Goal: Task Accomplishment & Management: Complete application form

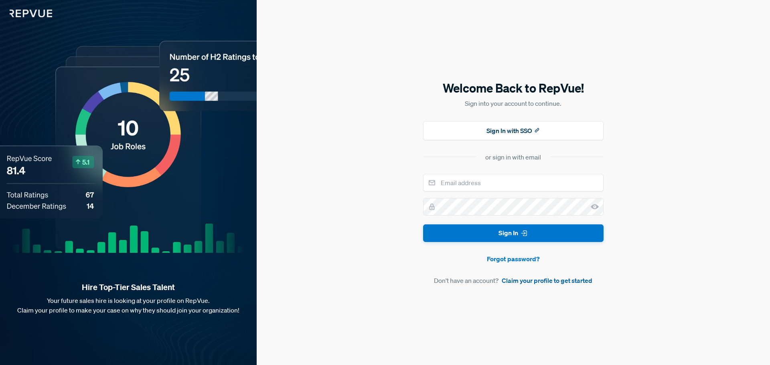
click at [533, 284] on link "Claim your profile to get started" at bounding box center [547, 281] width 91 height 10
click at [516, 283] on link "Claim your profile to get started" at bounding box center [547, 281] width 91 height 10
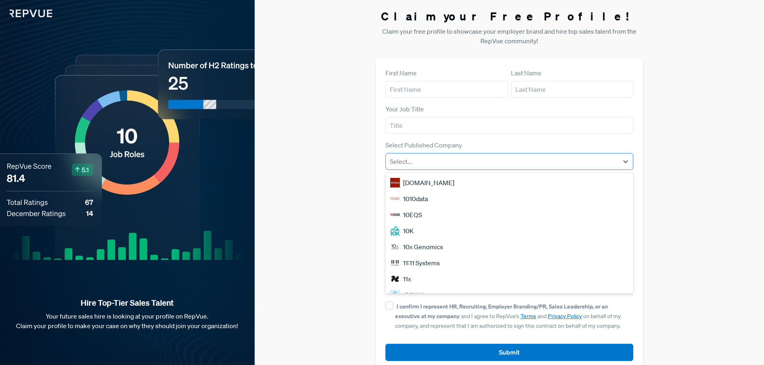
click at [433, 163] on div at bounding box center [502, 161] width 225 height 11
type input "a"
click at [360, 186] on div "Claim your Free Profile! Claim your free profile to showcase your employer bran…" at bounding box center [509, 190] width 509 height 380
